Goal: Answer question/provide support

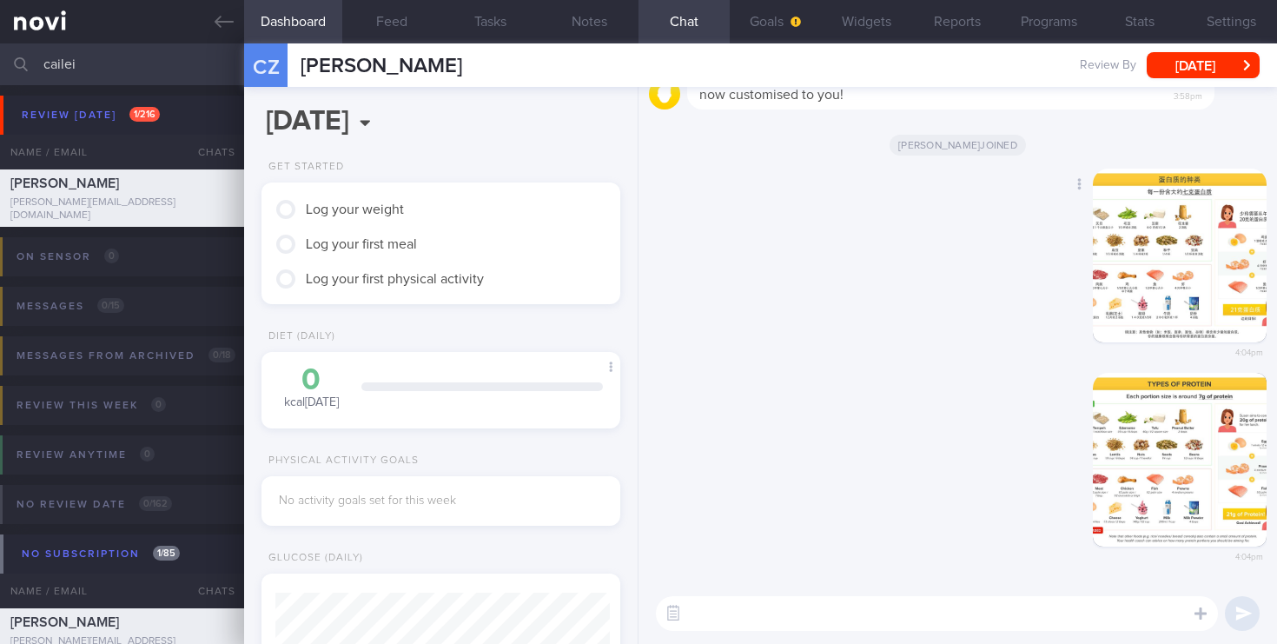
scroll to position [163, 327]
click at [719, 607] on textarea at bounding box center [937, 613] width 562 height 35
paste textarea "•⁠ ⁠Asymptomatic patients with [MEDICAL_DATA] do not require treatment. •⁠ ⁠⁠In…"
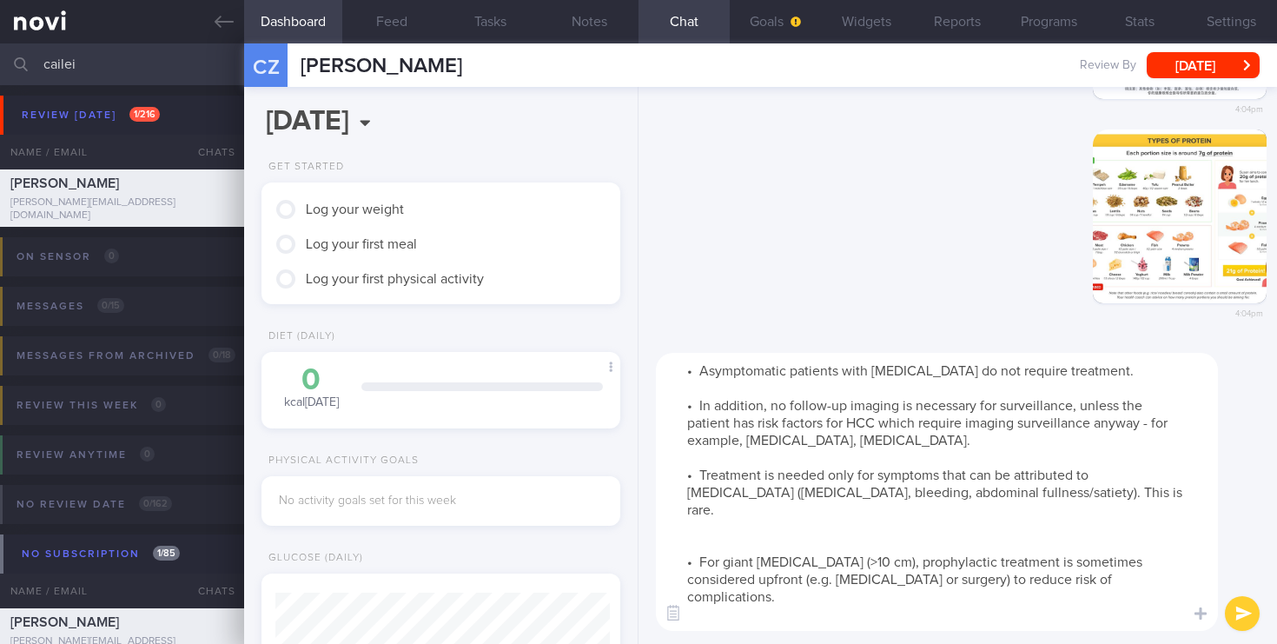
click at [701, 367] on textarea "•⁠ ⁠Asymptomatic patients with [MEDICAL_DATA] do not require treatment. •⁠ ⁠⁠In…" at bounding box center [937, 492] width 562 height 278
click at [684, 369] on textarea "•⁠ ⁠Asymptomatic patients with [MEDICAL_DATA] do not require treatment. •⁠ ⁠⁠In…" at bounding box center [937, 492] width 562 height 278
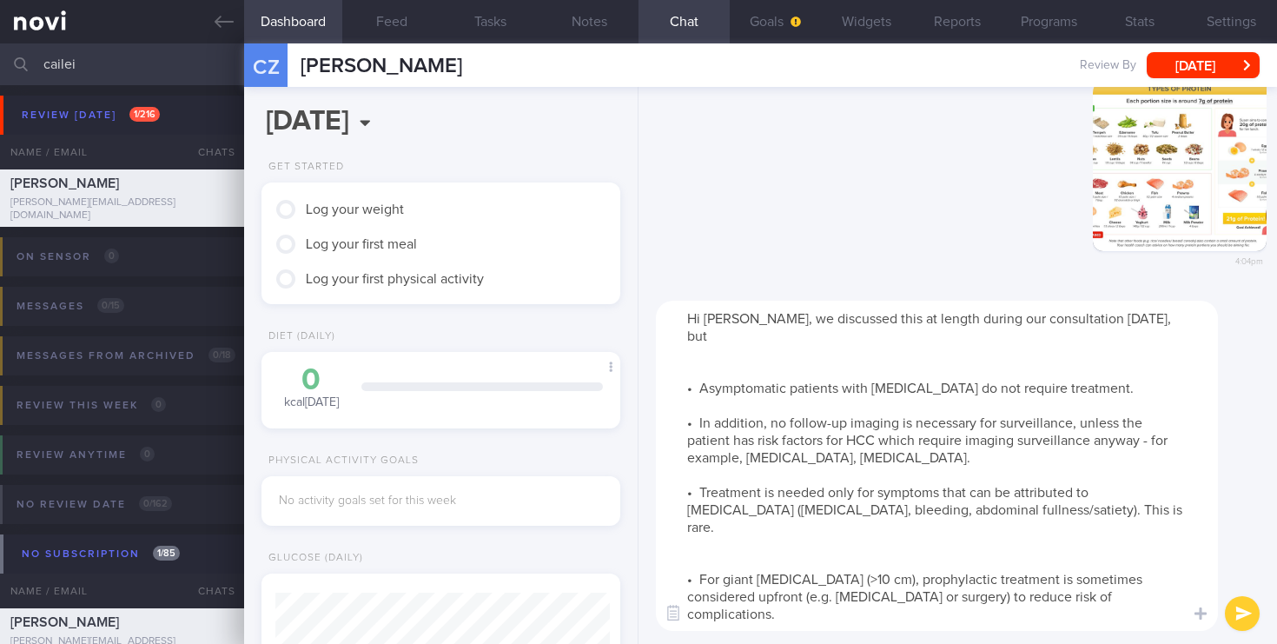
paste textarea "•⁠ ⁠Asymptomatic patients with [MEDICAL_DATA] do not require treatment. •⁠ ⁠⁠In…"
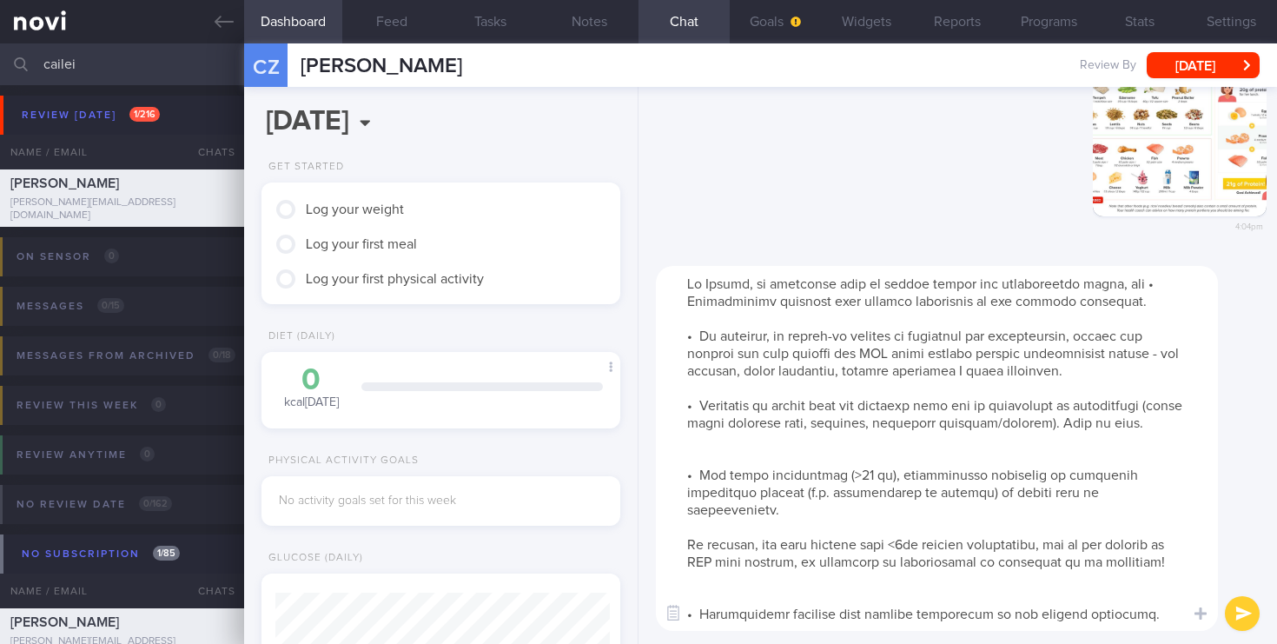
drag, startPoint x: 688, startPoint y: 300, endPoint x: 917, endPoint y: 581, distance: 363.0
click at [917, 581] on textarea at bounding box center [937, 448] width 562 height 365
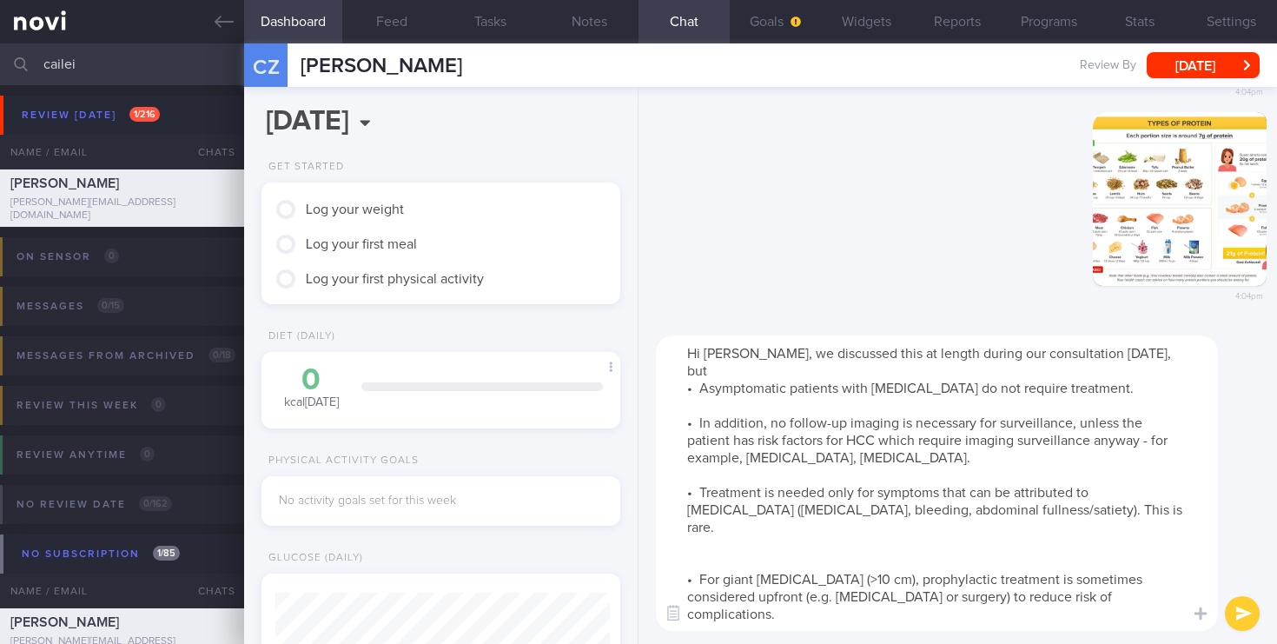
click at [1125, 349] on textarea "Hi [PERSON_NAME], we discussed this at length during our consultation [DATE], b…" at bounding box center [937, 482] width 562 height 295
paste textarea "•⁠ ⁠Asymptomatic patients with [MEDICAL_DATA] do not require treatment. •⁠ ⁠⁠In…"
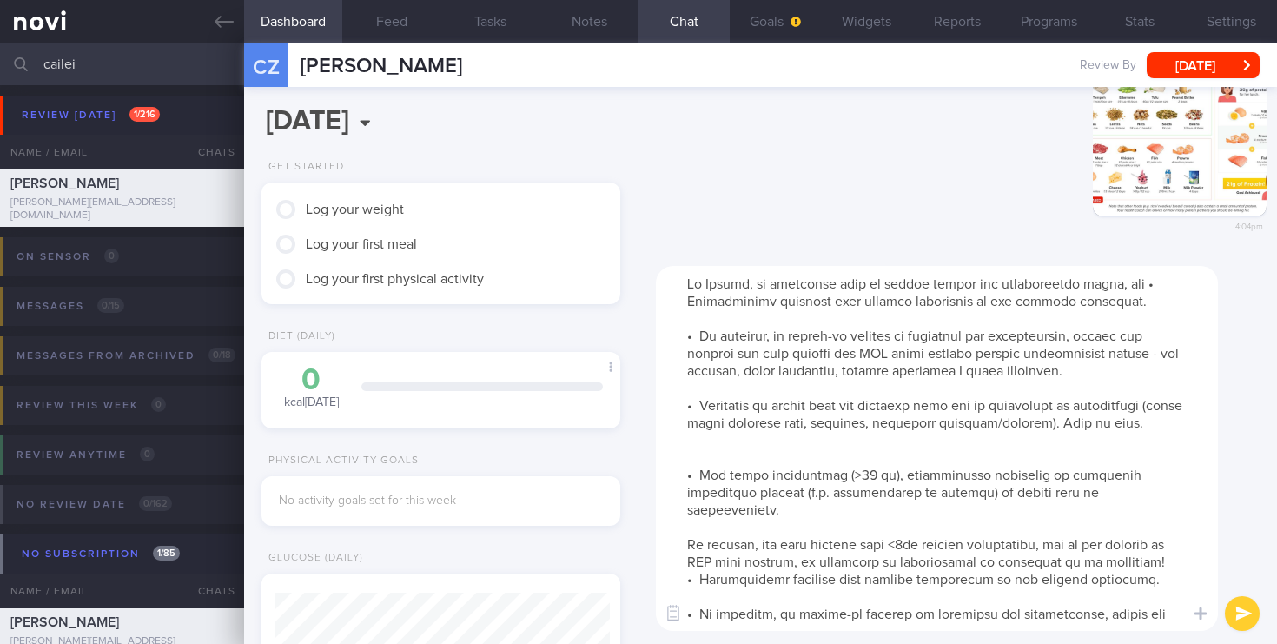
drag, startPoint x: 685, startPoint y: 304, endPoint x: 1177, endPoint y: 545, distance: 547.7
click at [1177, 545] on textarea at bounding box center [937, 448] width 562 height 365
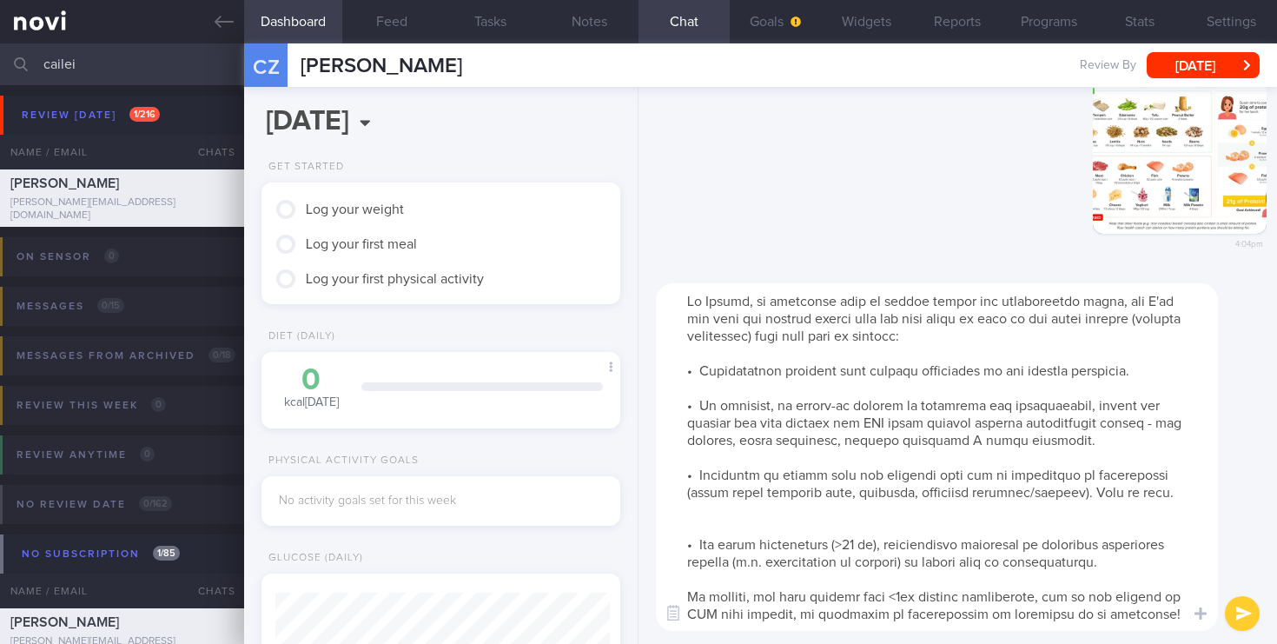
click at [784, 405] on textarea at bounding box center [937, 456] width 562 height 347
click at [897, 426] on textarea at bounding box center [937, 456] width 562 height 347
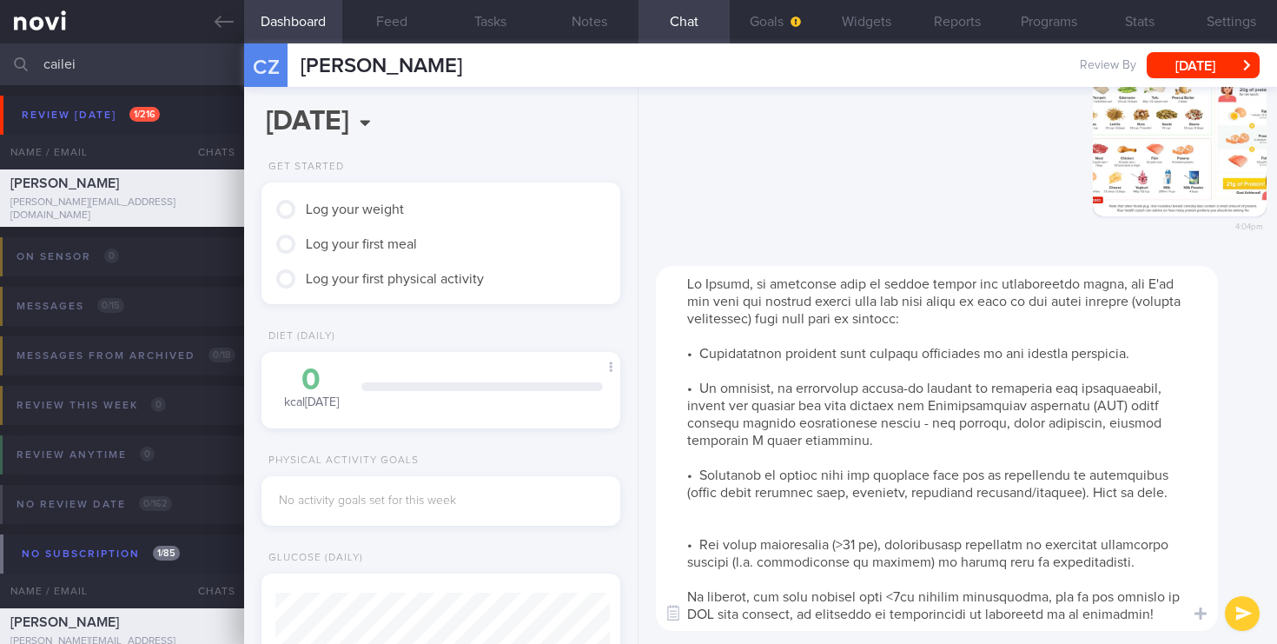
click at [876, 406] on textarea at bounding box center [937, 448] width 562 height 365
click at [855, 521] on textarea at bounding box center [937, 448] width 562 height 365
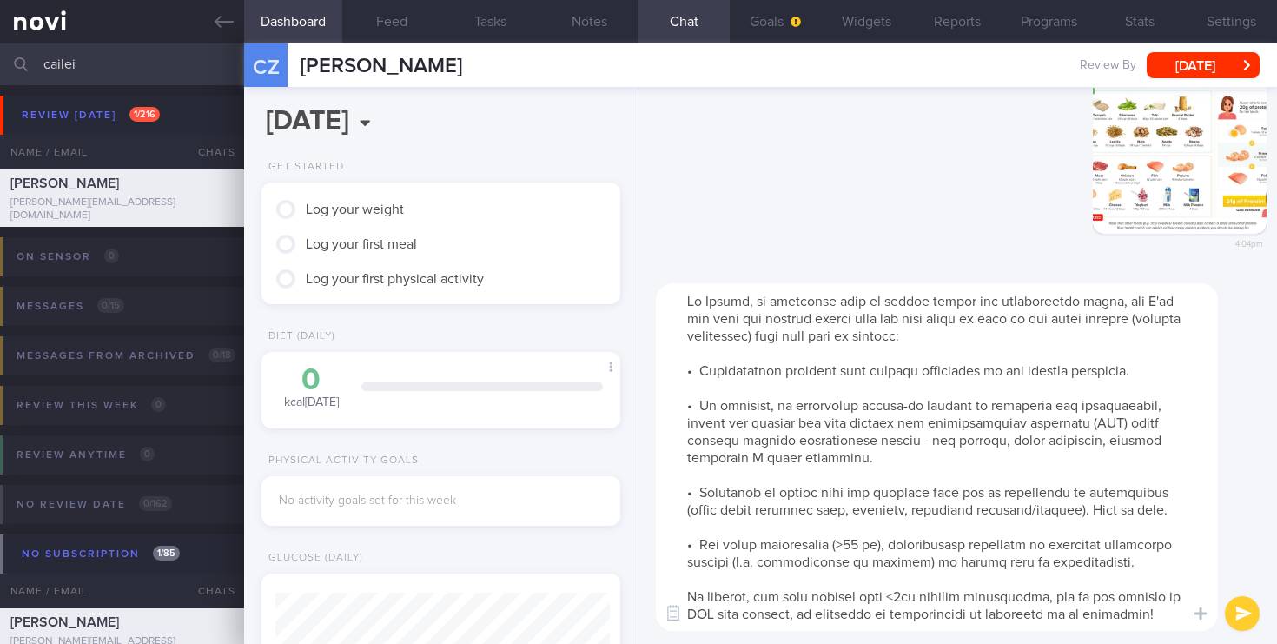
click at [1186, 491] on textarea at bounding box center [937, 456] width 562 height 347
drag, startPoint x: 875, startPoint y: 595, endPoint x: 862, endPoint y: 598, distance: 14.1
click at [862, 598] on textarea at bounding box center [937, 456] width 562 height 347
drag, startPoint x: 919, startPoint y: 596, endPoint x: 800, endPoint y: 601, distance: 119.1
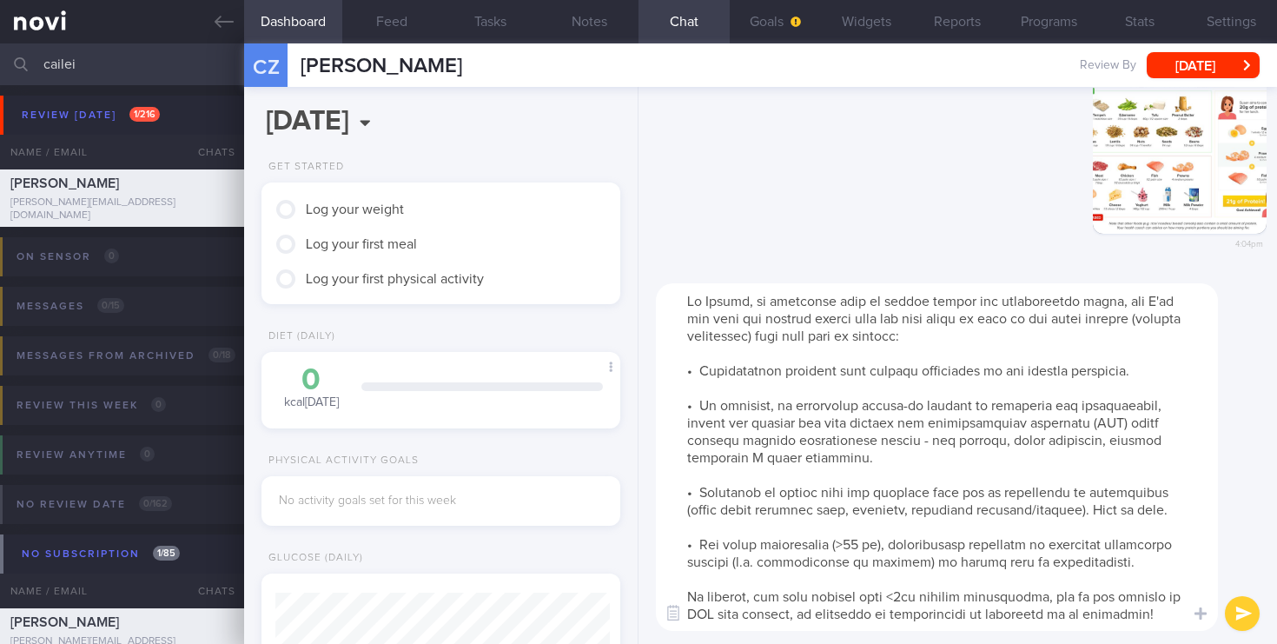
click at [800, 601] on textarea at bounding box center [937, 456] width 562 height 347
drag, startPoint x: 1033, startPoint y: 618, endPoint x: 657, endPoint y: 339, distance: 468.1
click at [657, 339] on textarea at bounding box center [937, 456] width 562 height 347
type textarea "Hi [PERSON_NAME], we discussed this at length during our consultation [DATE], b…"
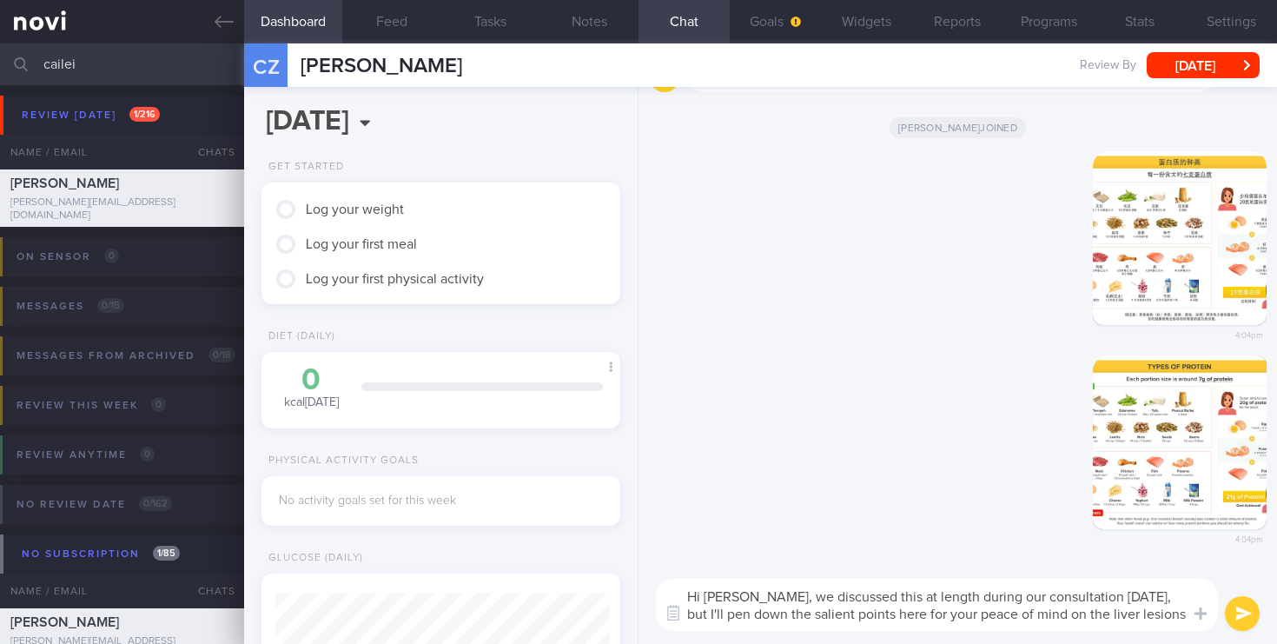
drag, startPoint x: 1167, startPoint y: 613, endPoint x: 632, endPoint y: 579, distance: 536.1
click at [632, 579] on div "Dashboard Feed Tasks Notes Chat Goals Widgets Reports Programs Stats Settings […" at bounding box center [760, 343] width 1033 height 600
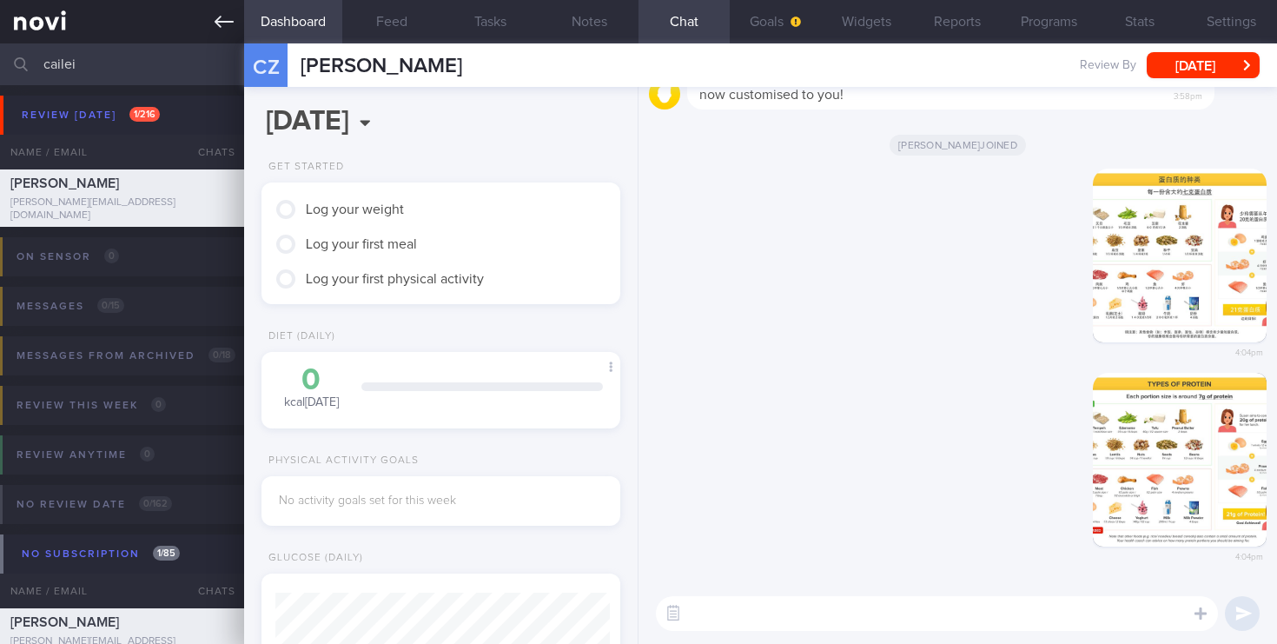
click at [56, 8] on link at bounding box center [122, 21] width 244 height 43
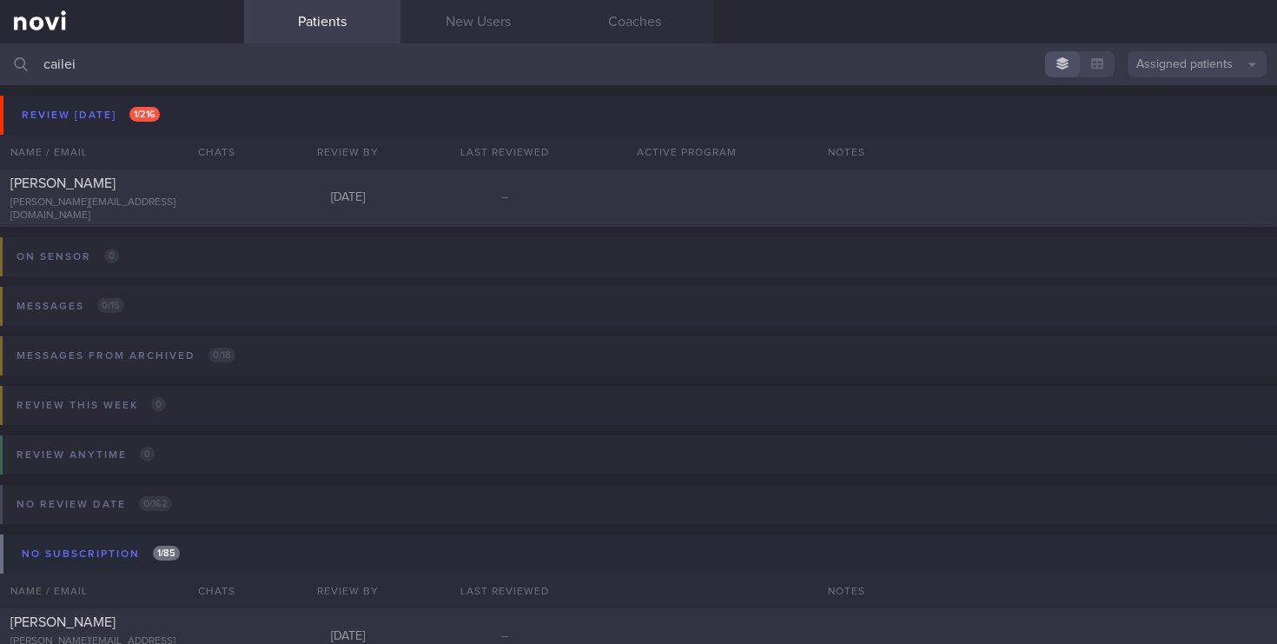
click at [43, 25] on link at bounding box center [122, 21] width 244 height 43
